Goal: Complete application form

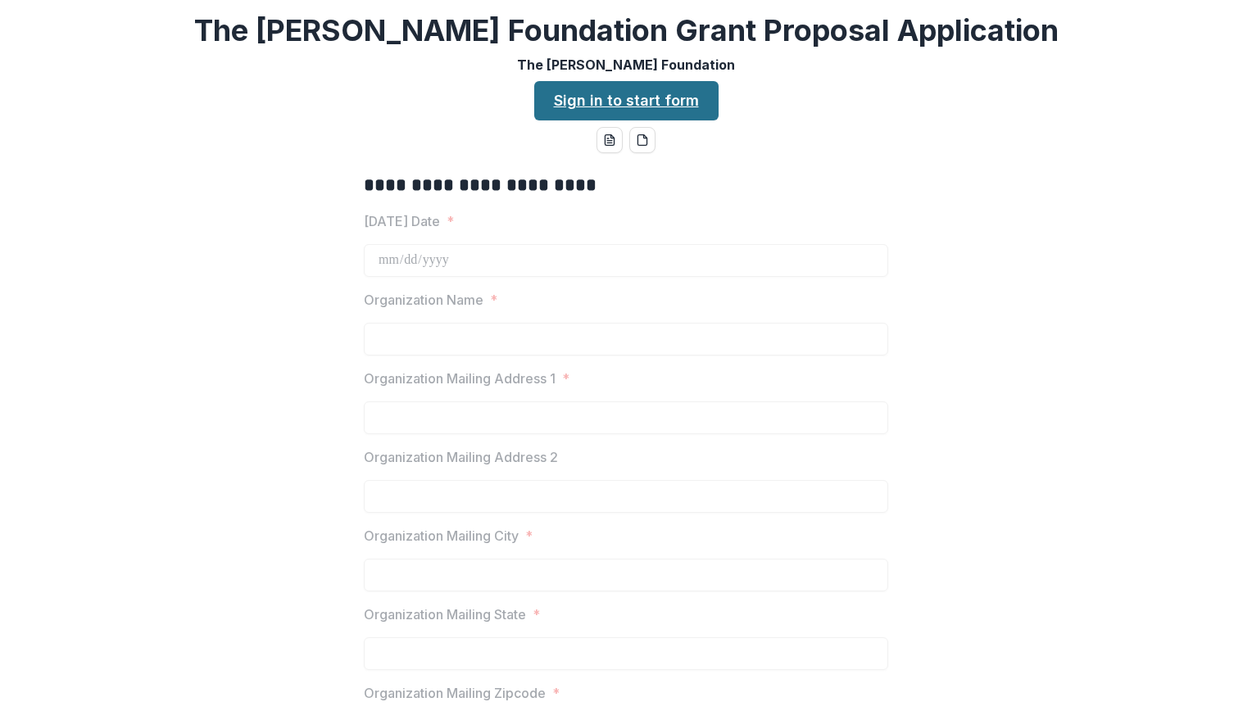
click at [637, 99] on link "Sign in to start form" at bounding box center [626, 100] width 184 height 39
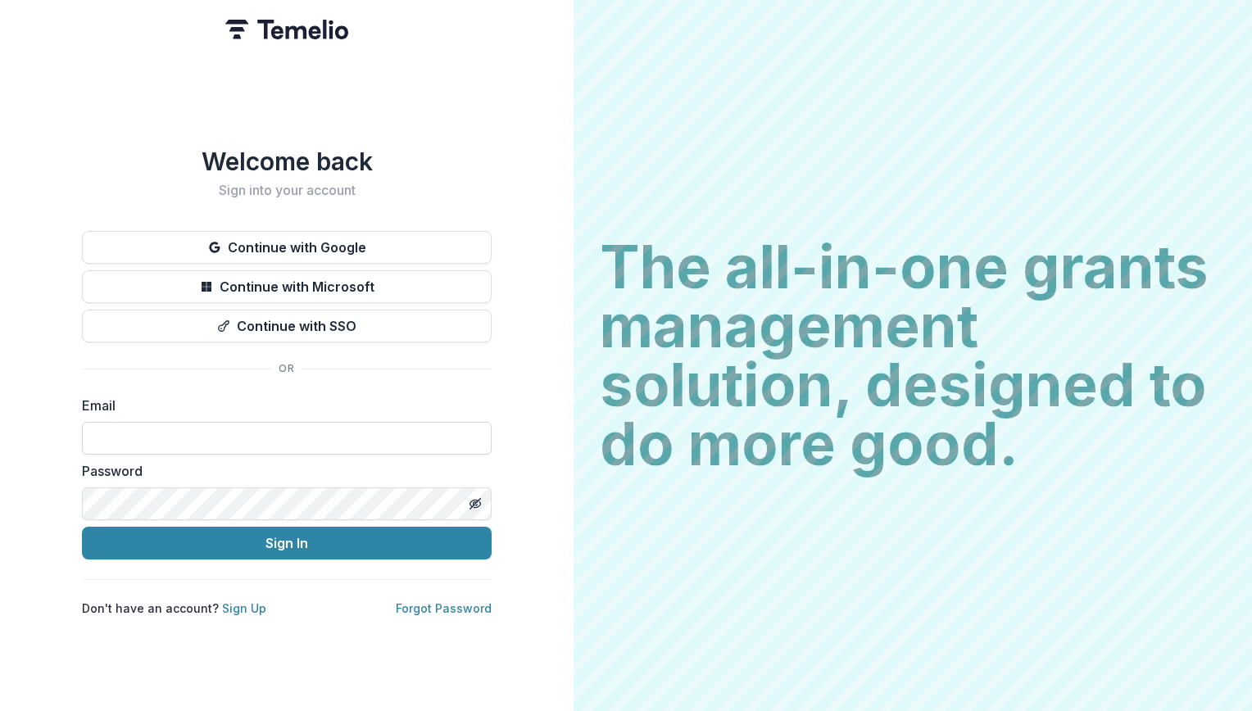
type input "**********"
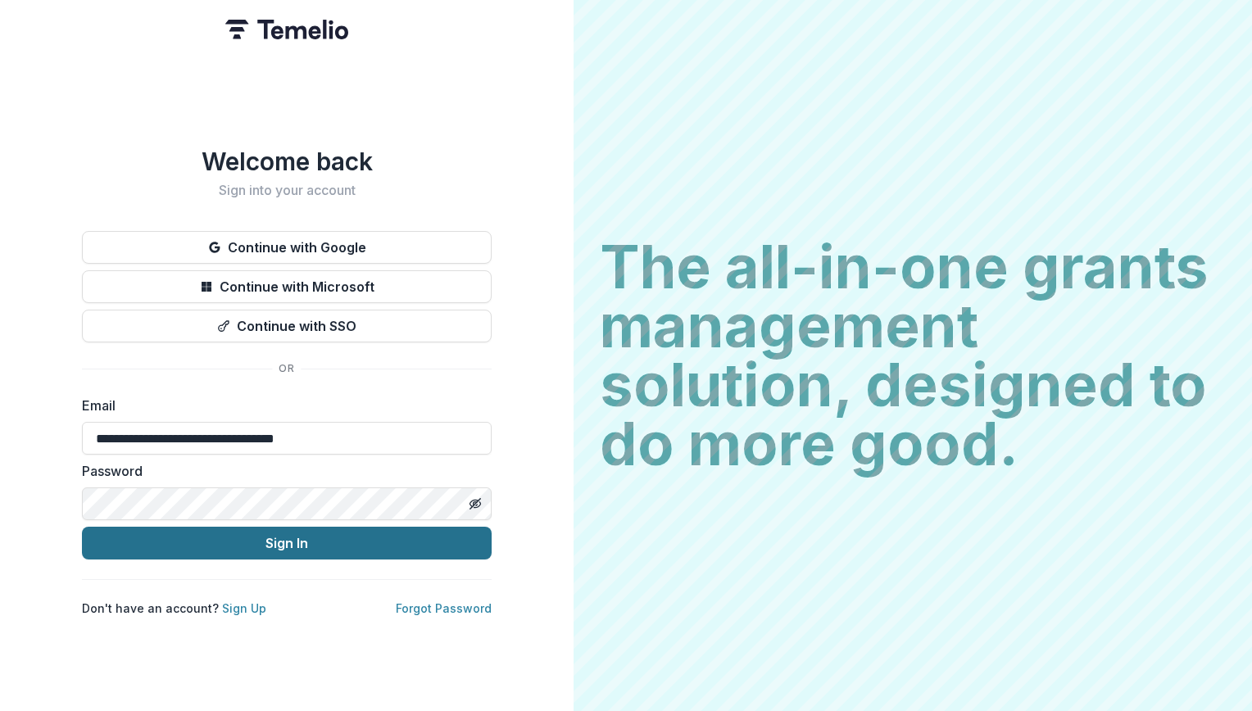
click at [280, 534] on button "Sign In" at bounding box center [287, 543] width 410 height 33
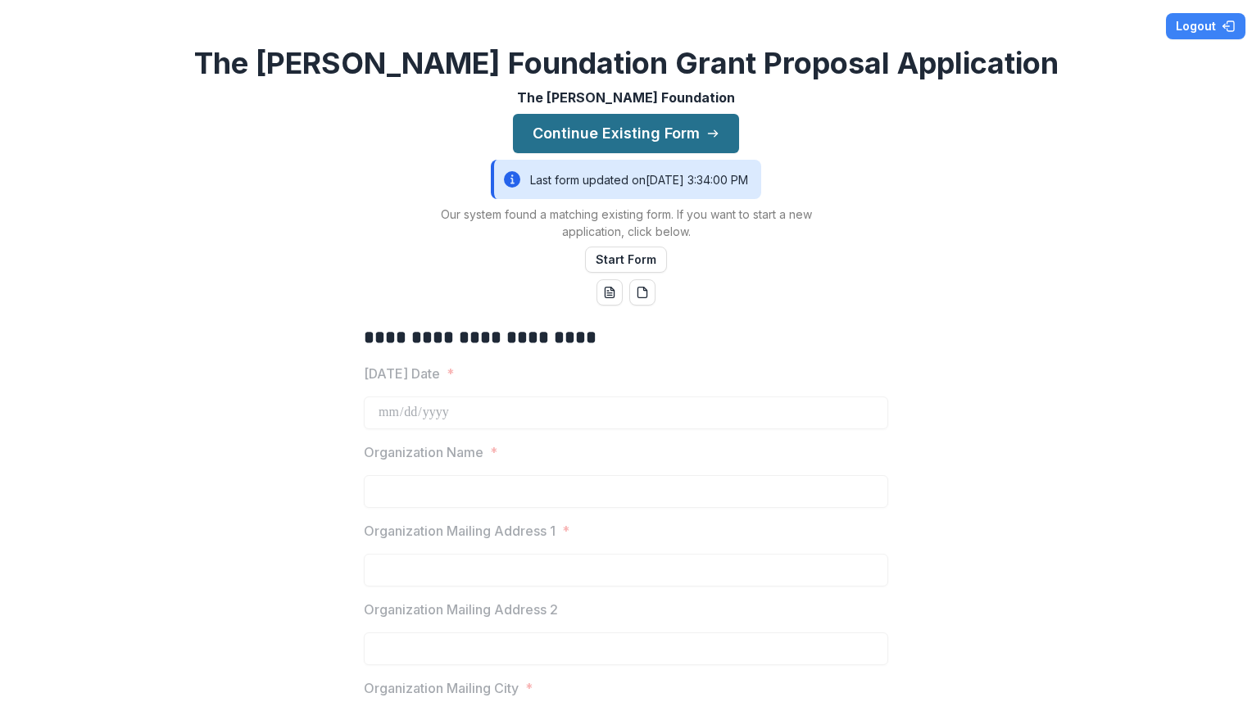
click at [542, 125] on button "Continue Existing Form" at bounding box center [626, 133] width 226 height 39
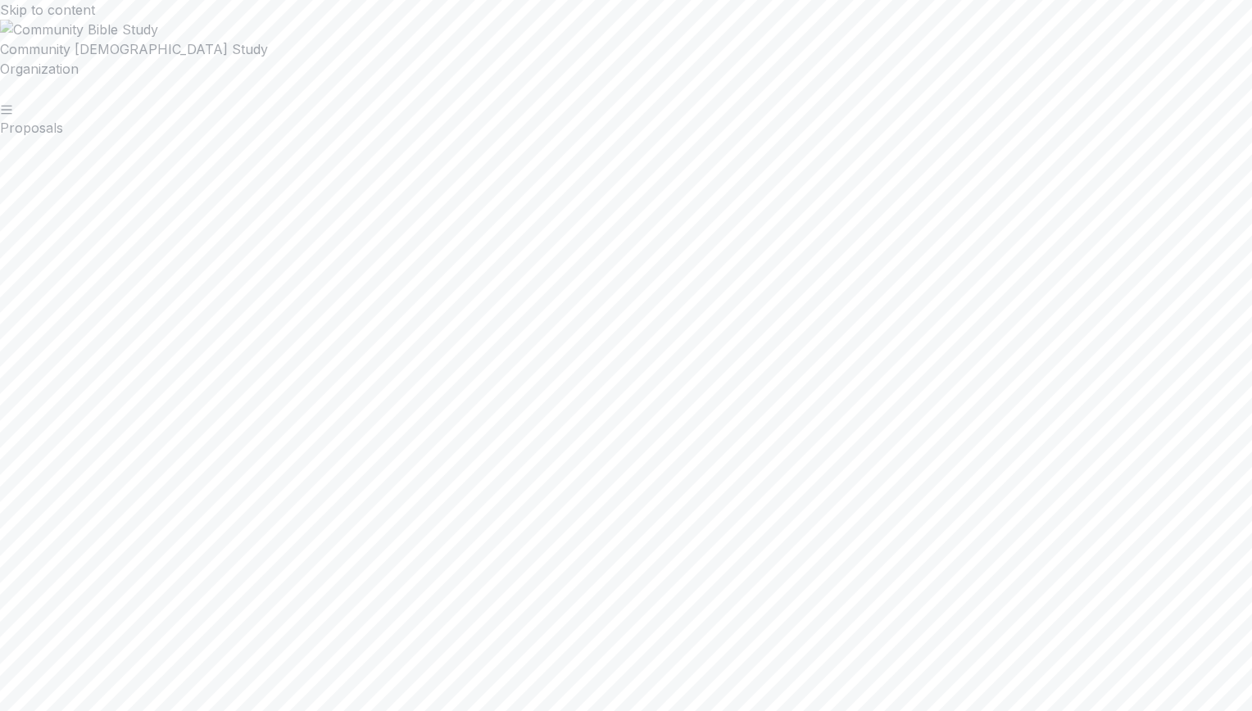
scroll to position [156, 0]
type input "**********"
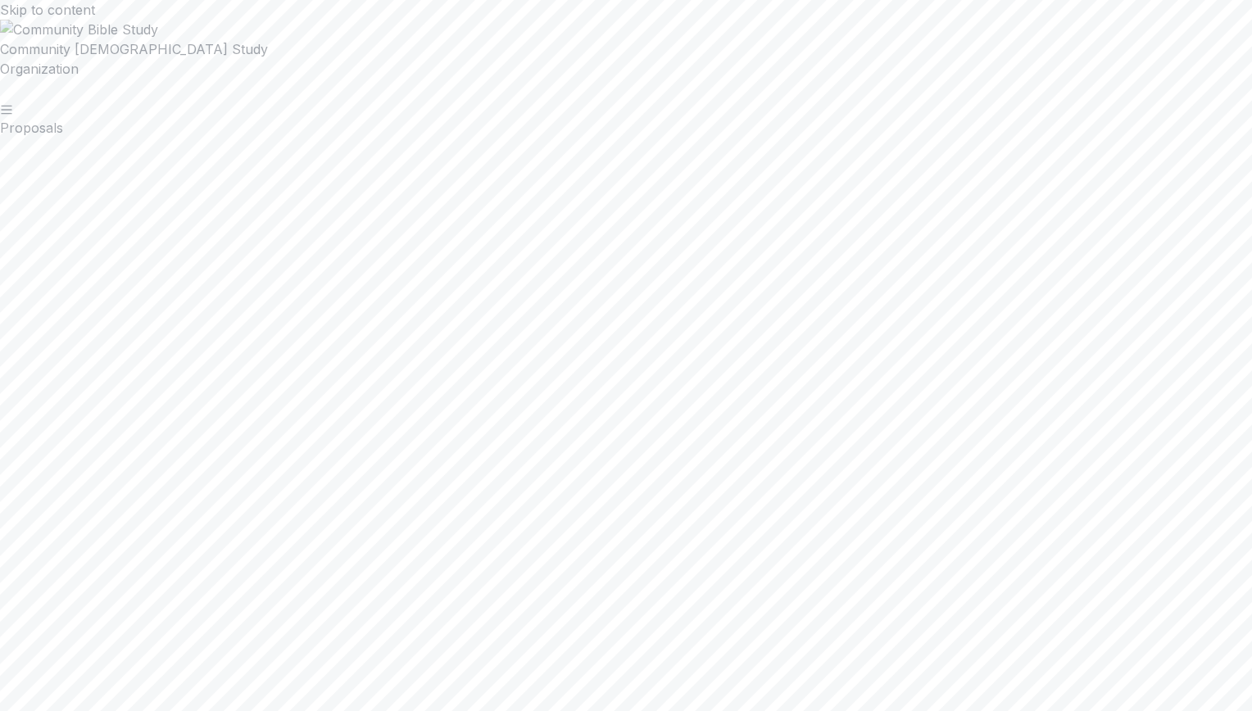
type input "*"
type input "**"
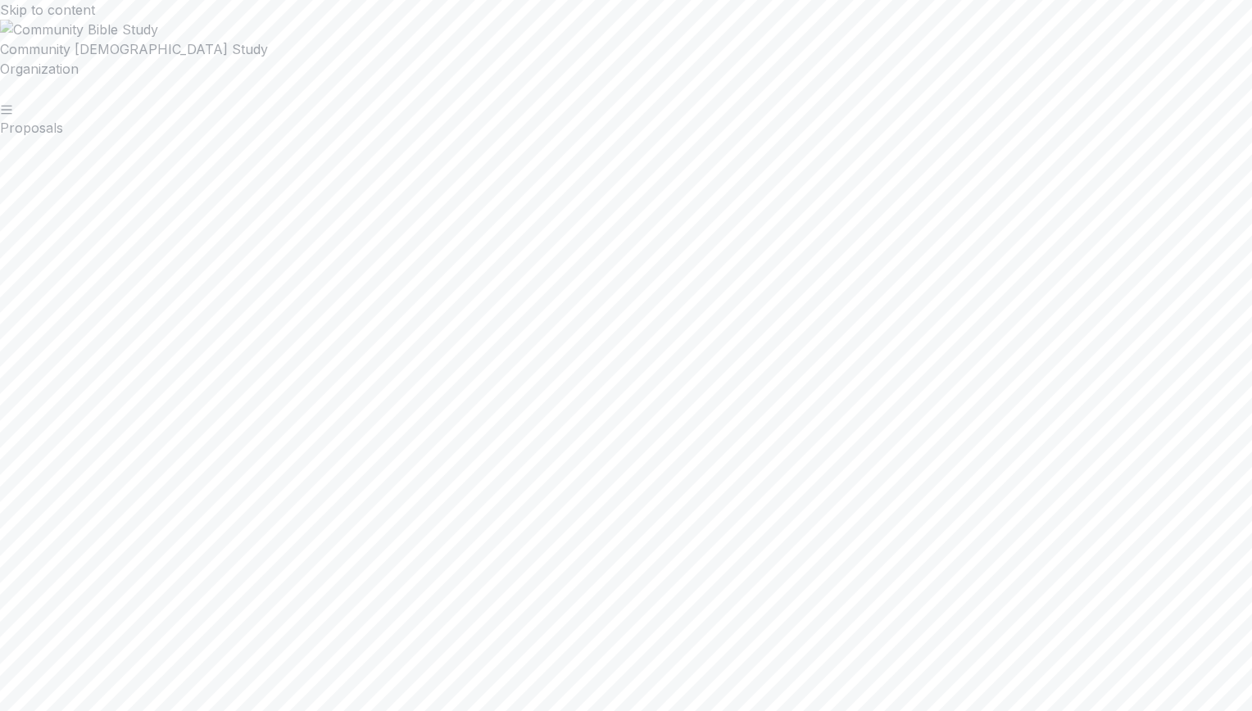
scroll to position [1026, 0]
type input "*"
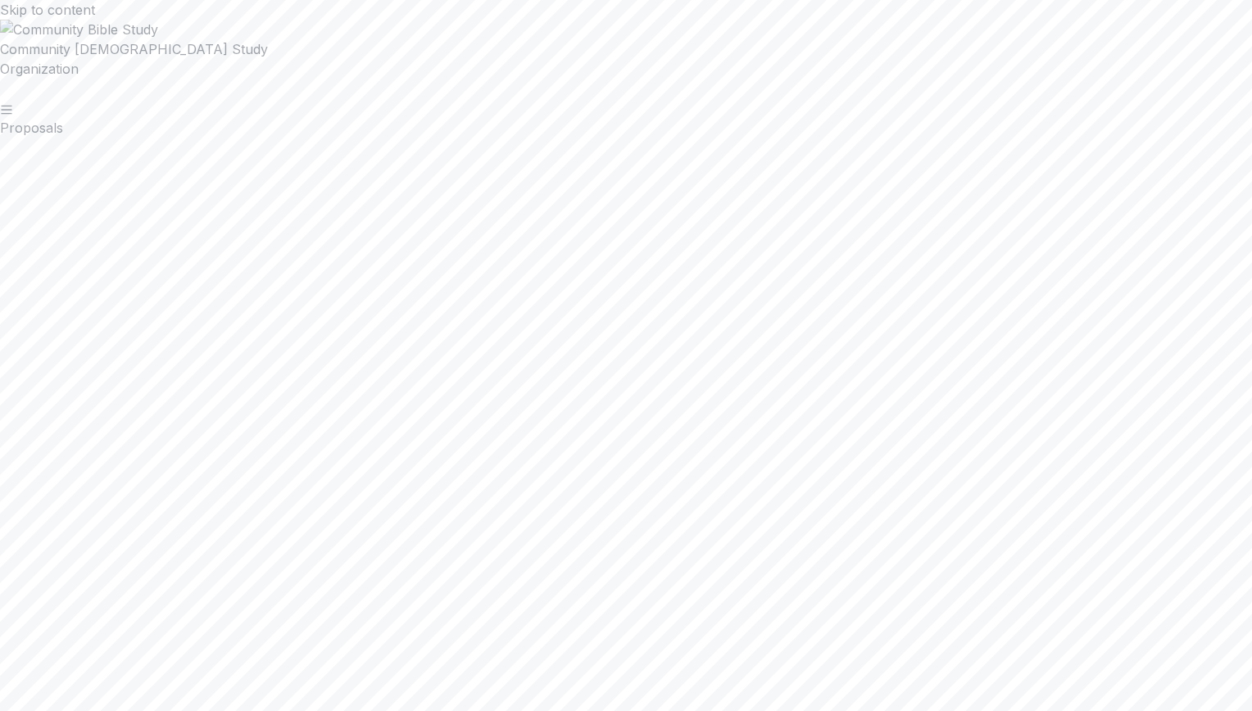
scroll to position [2479, 0]
type input "**********"
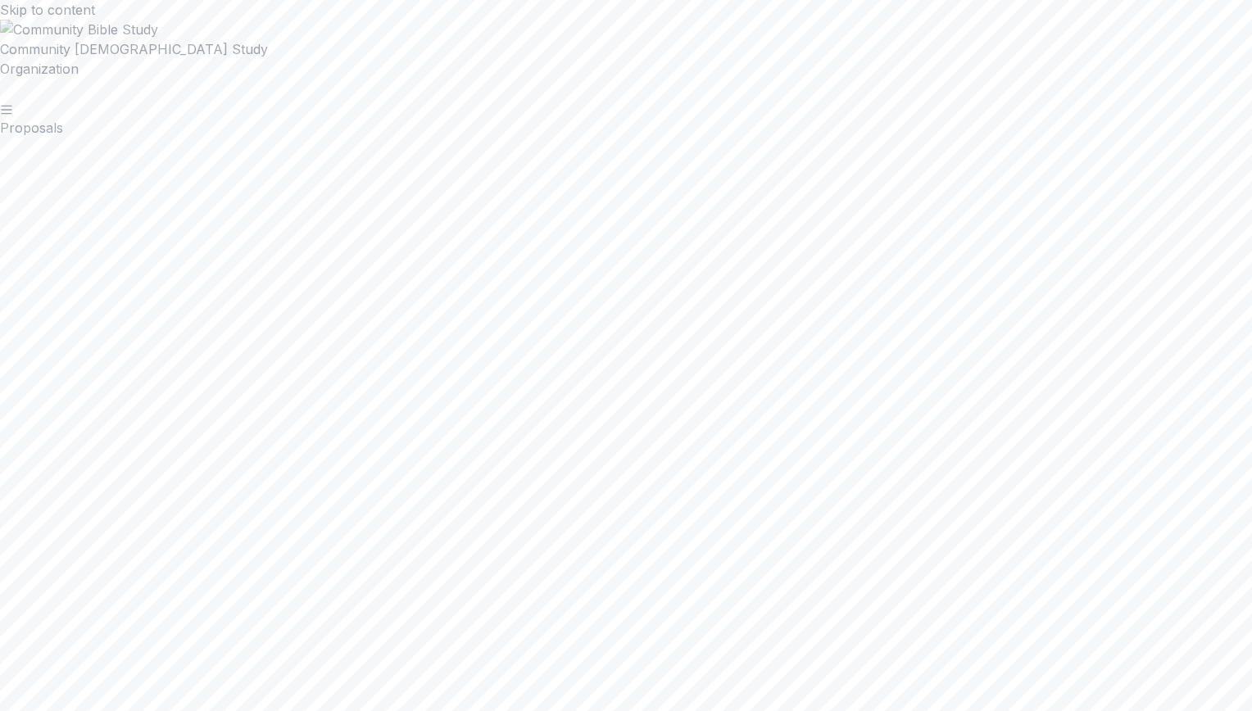
scroll to position [1584, 0]
drag, startPoint x: 593, startPoint y: 275, endPoint x: 488, endPoint y: 313, distance: 111.5
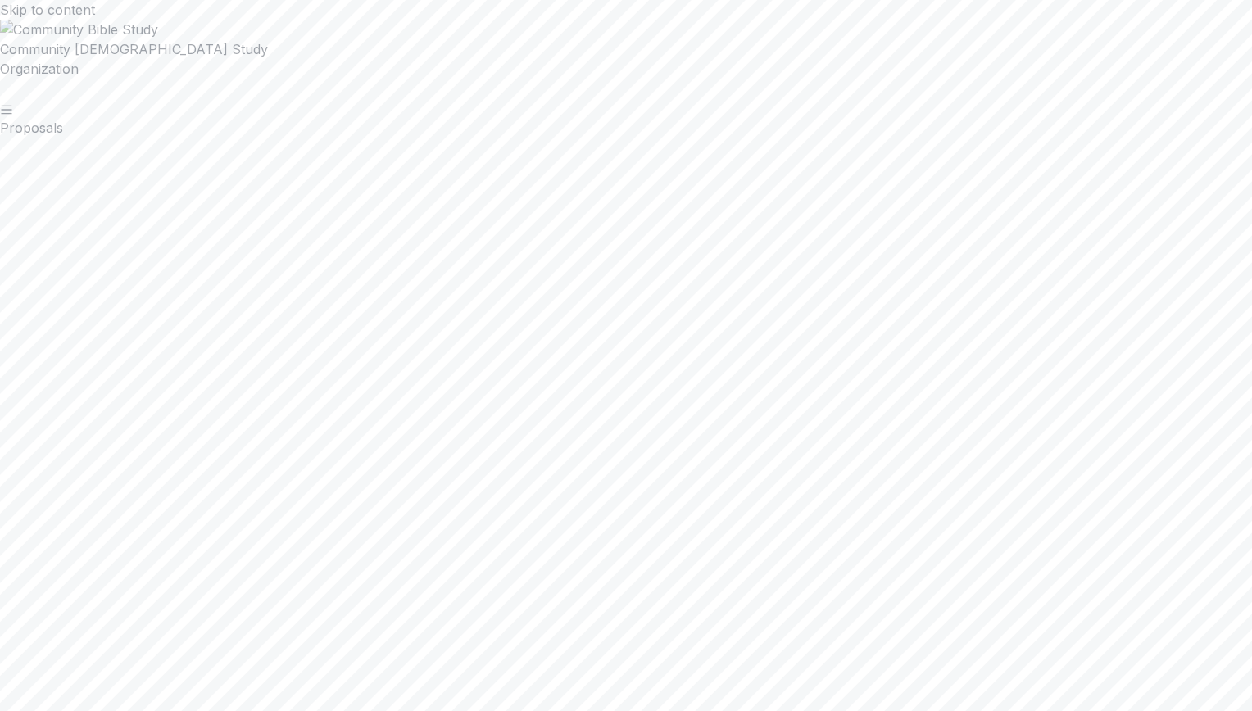
drag, startPoint x: 399, startPoint y: 474, endPoint x: 311, endPoint y: 333, distance: 166.7
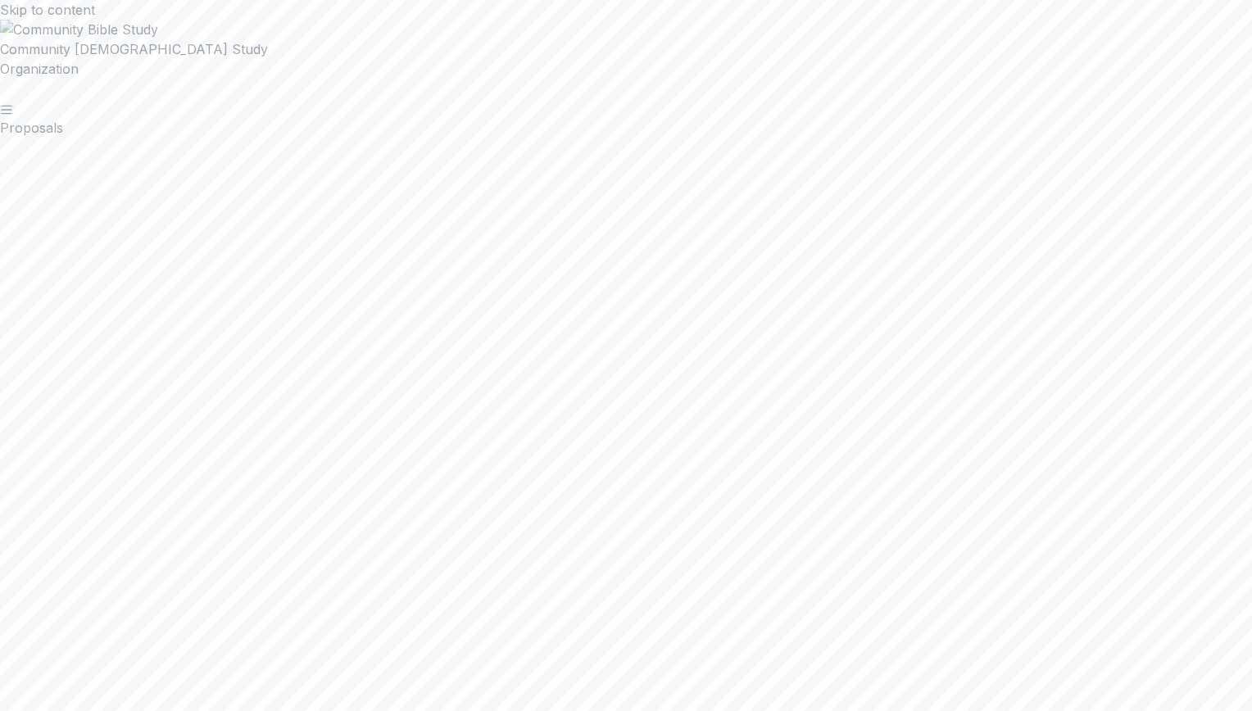
scroll to position [1598, 0]
drag, startPoint x: 715, startPoint y: 549, endPoint x: 717, endPoint y: 541, distance: 8.6
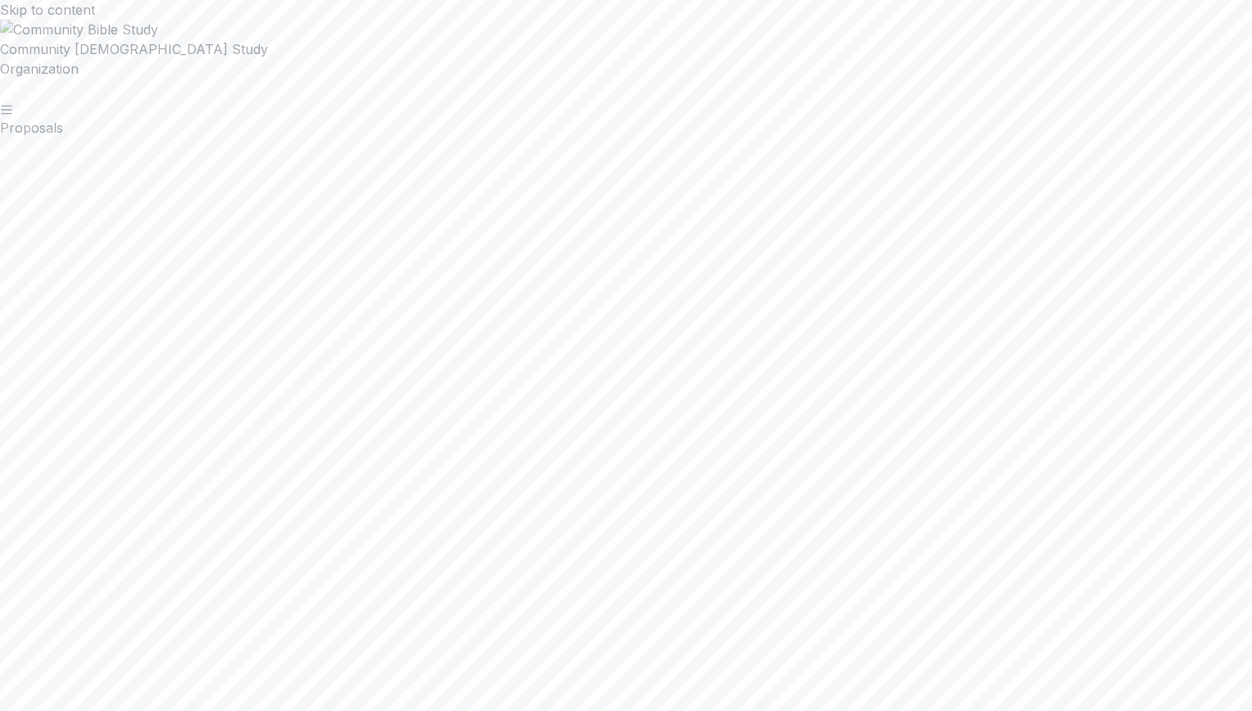
drag, startPoint x: 585, startPoint y: 130, endPoint x: 639, endPoint y: 144, distance: 55.9
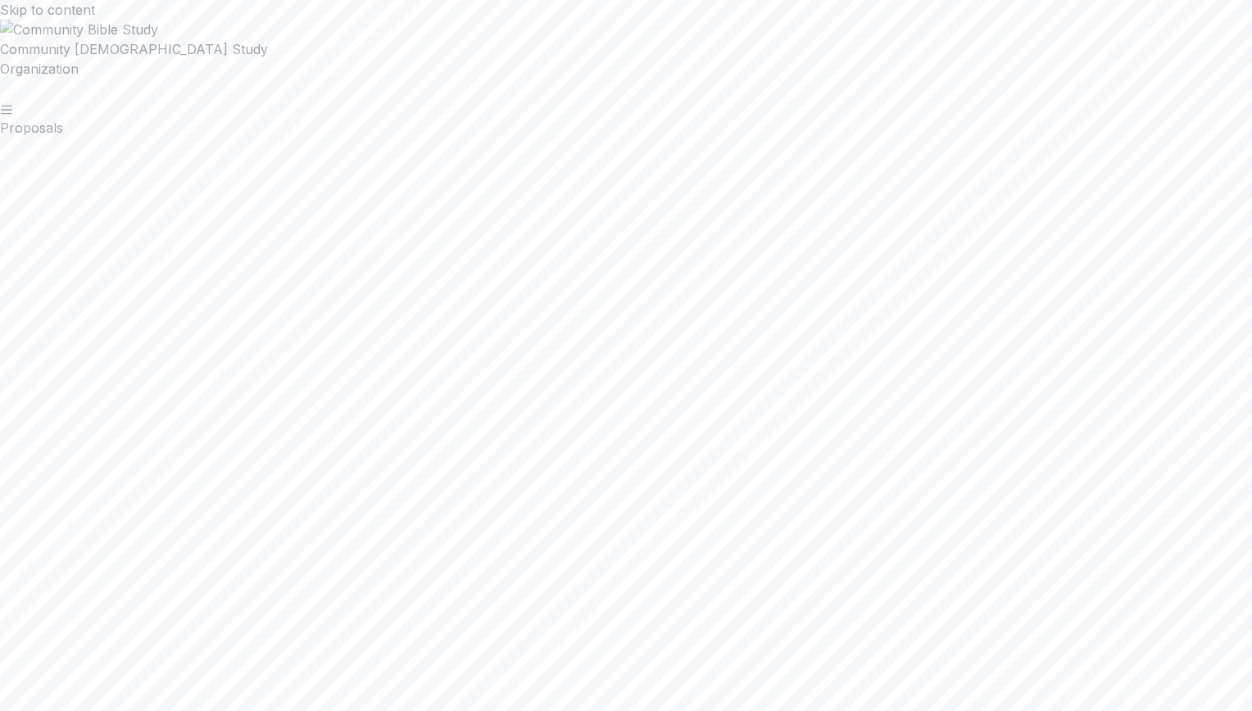
scroll to position [867, 0]
drag, startPoint x: 588, startPoint y: 78, endPoint x: 754, endPoint y: 91, distance: 166.1
copy p "**********"
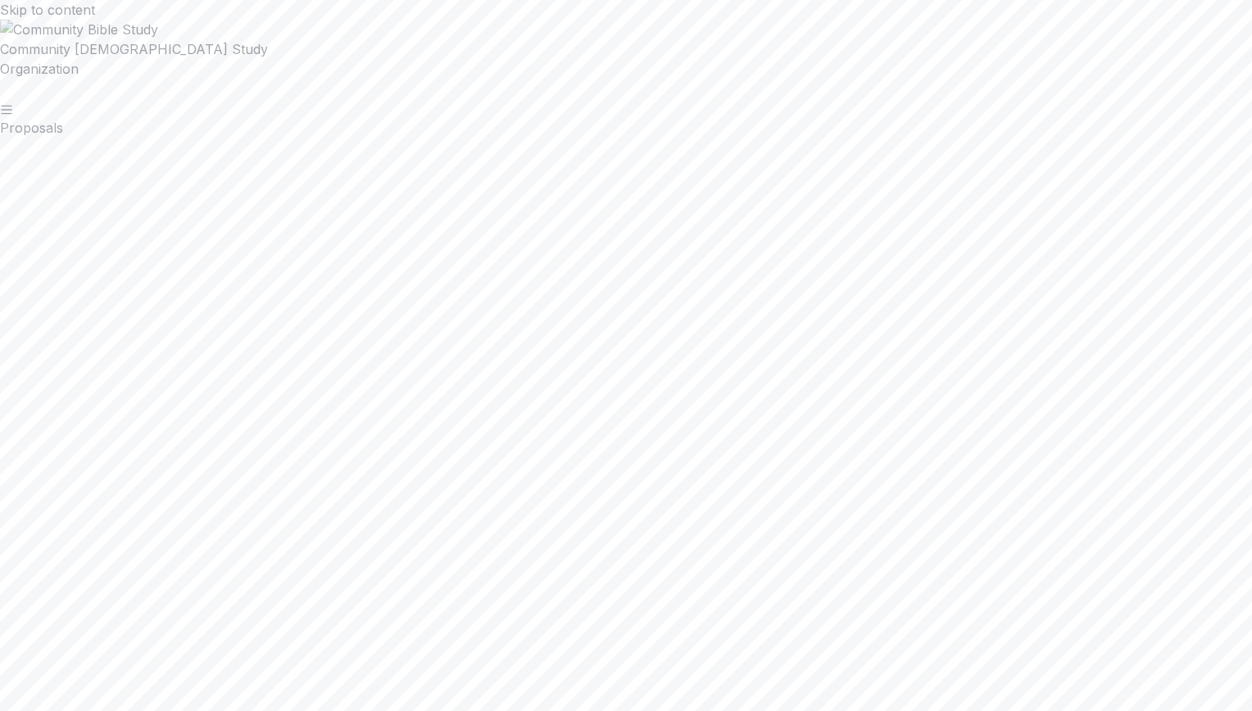
scroll to position [2419, 0]
drag, startPoint x: 738, startPoint y: 405, endPoint x: 261, endPoint y: 343, distance: 480.2
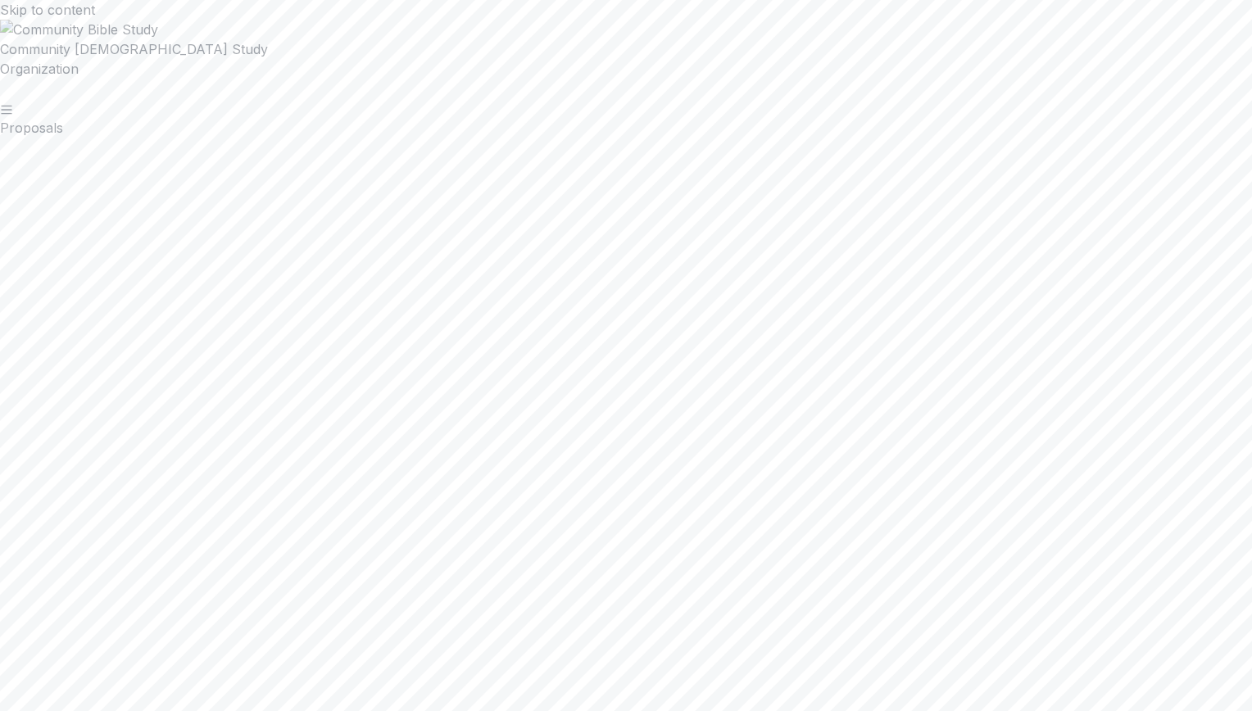
drag, startPoint x: 553, startPoint y: 592, endPoint x: 330, endPoint y: 574, distance: 223.6
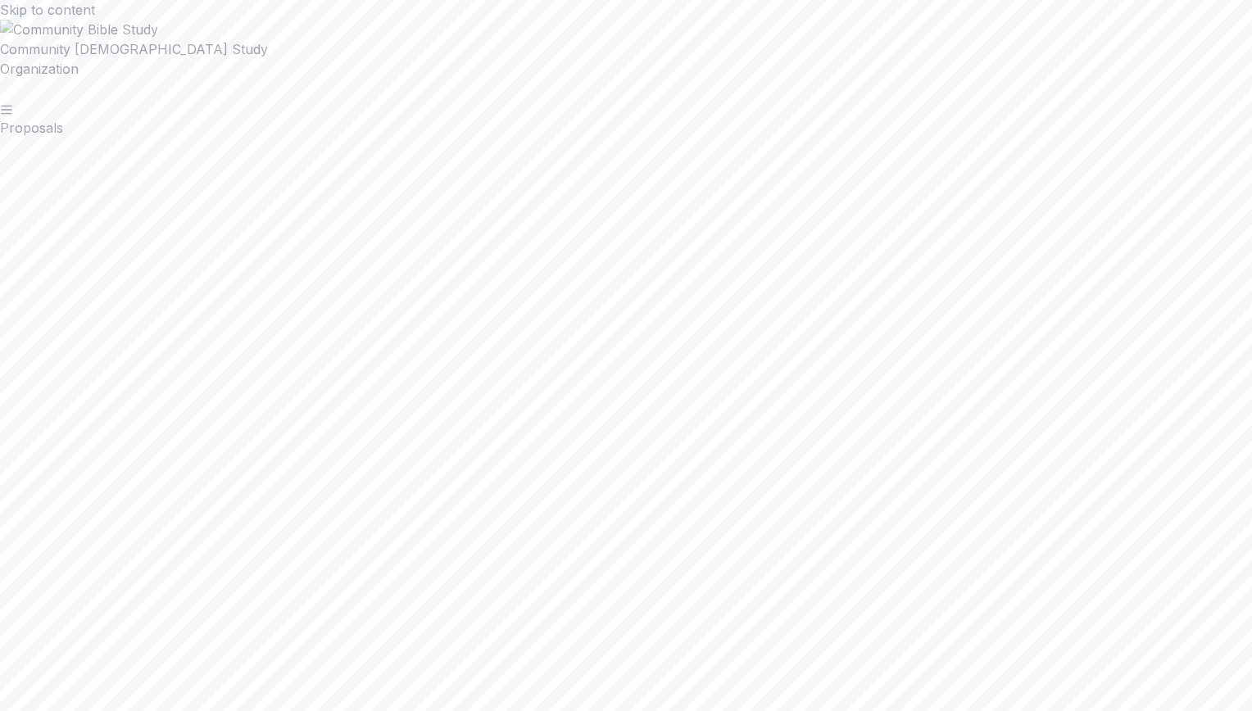
scroll to position [0, 0]
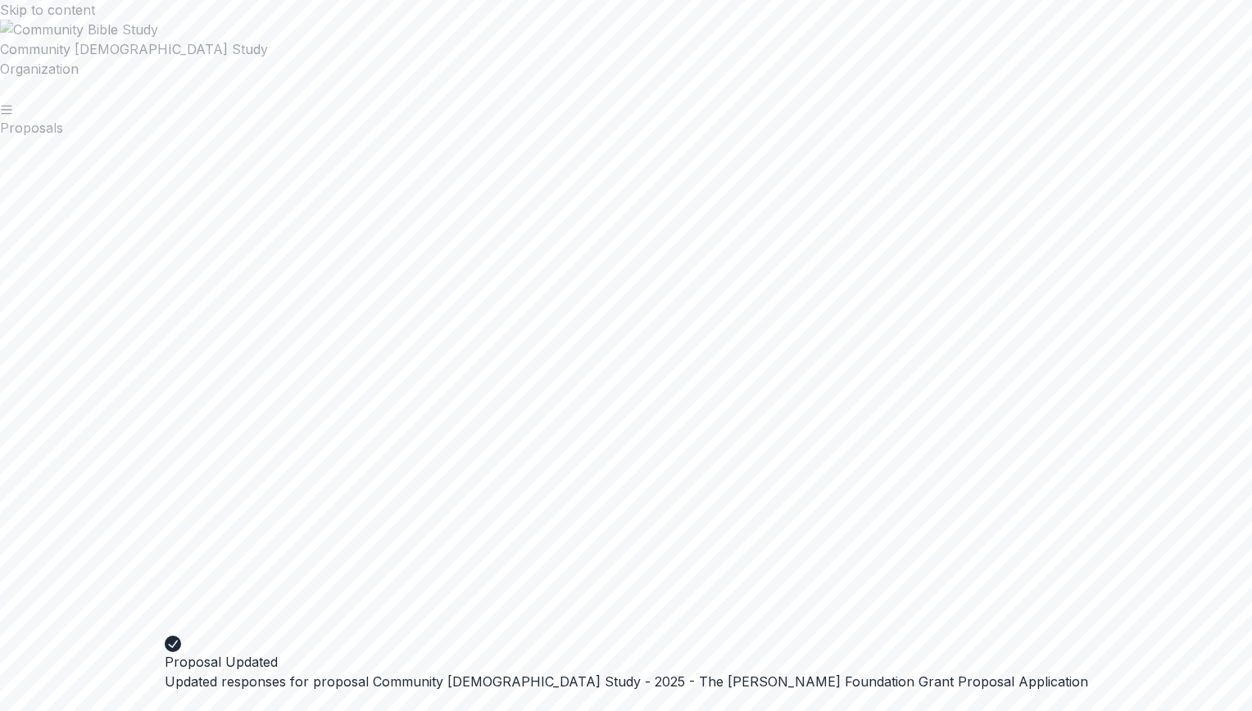
click at [165, 706] on button "Close" at bounding box center [165, 706] width 0 height 0
